Goal: Browse casually: Explore the website without a specific task or goal

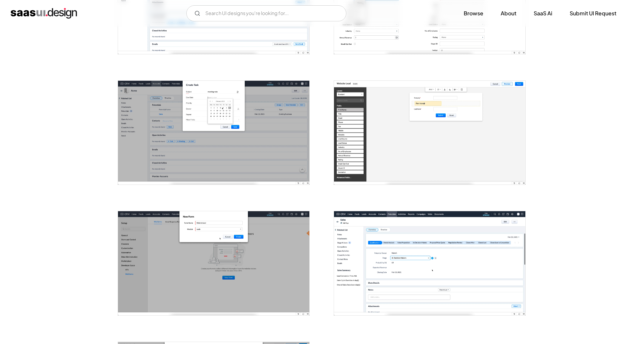
scroll to position [600, 0]
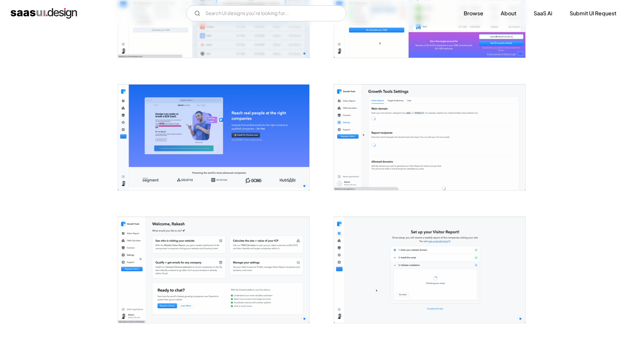
scroll to position [1067, 0]
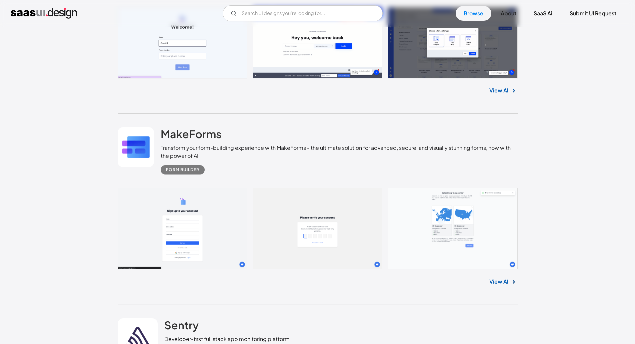
scroll to position [8157, 0]
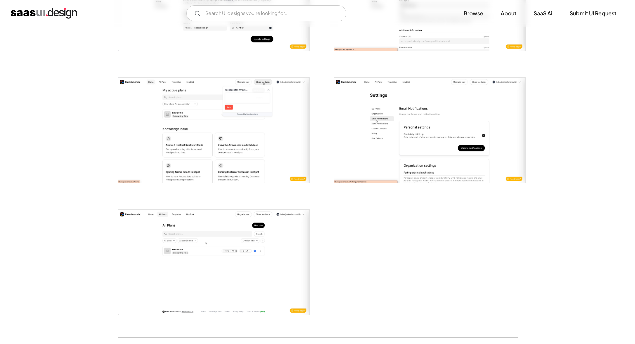
scroll to position [1267, 0]
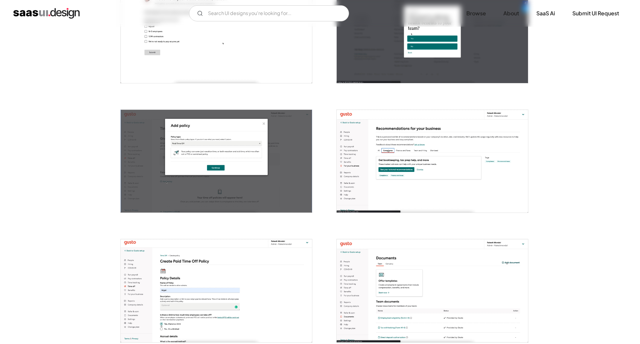
scroll to position [467, 0]
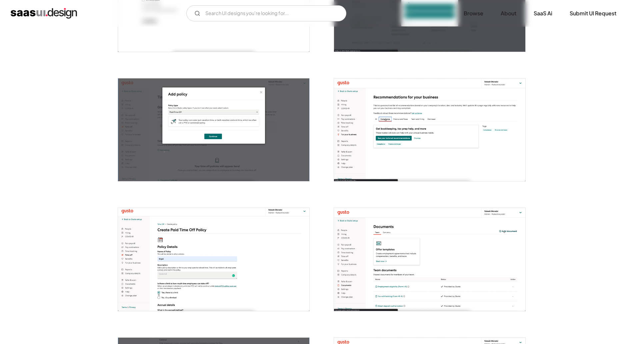
click at [203, 243] on img "open lightbox" at bounding box center [213, 259] width 191 height 103
